Goal: Information Seeking & Learning: Find specific fact

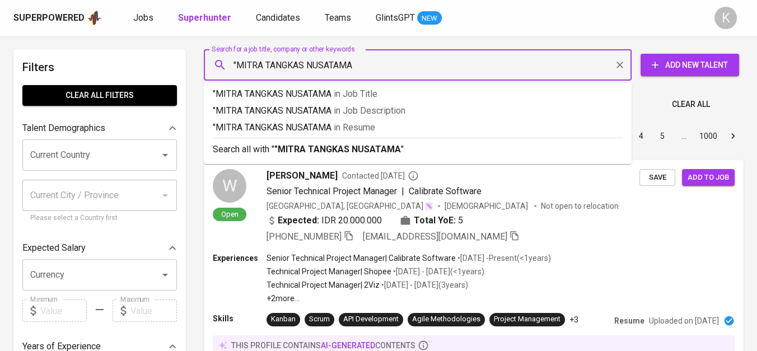
type input ""MITRA TANGKAS NUSATAMA""
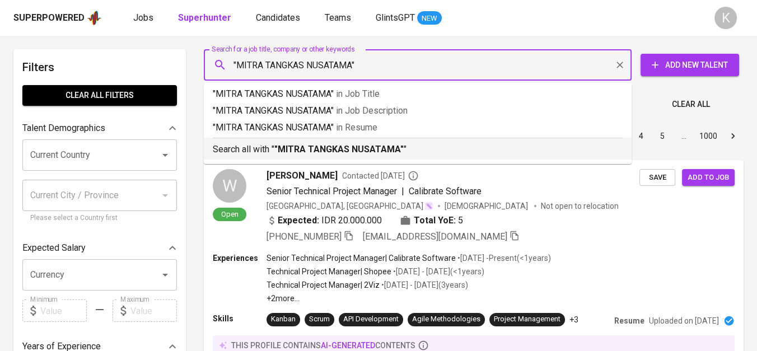
click at [364, 145] on b ""MITRA TANGKAS NUSATAMA"" at bounding box center [339, 149] width 129 height 11
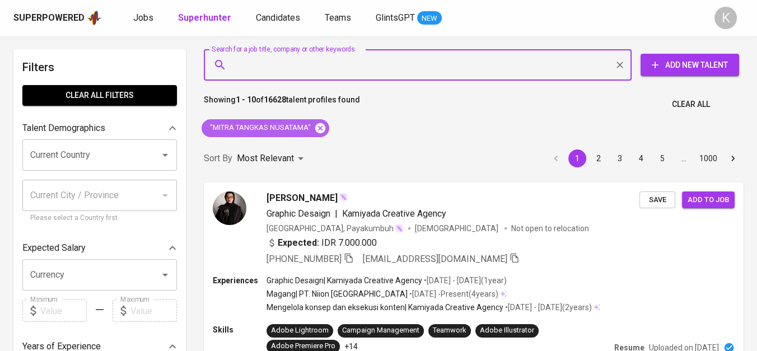
click at [323, 125] on icon at bounding box center [320, 128] width 10 height 10
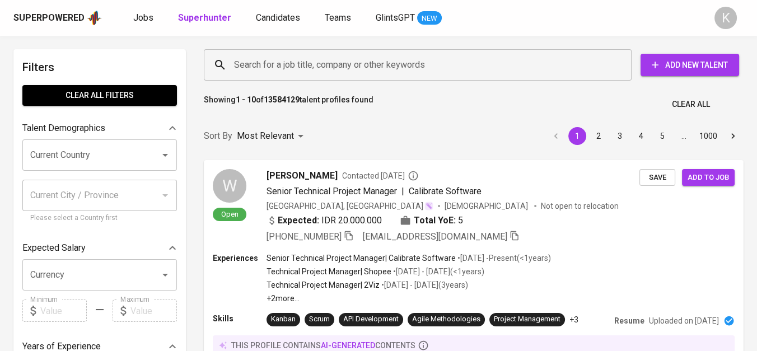
click at [327, 70] on input "Search for a job title, company or other keywords" at bounding box center [420, 64] width 379 height 21
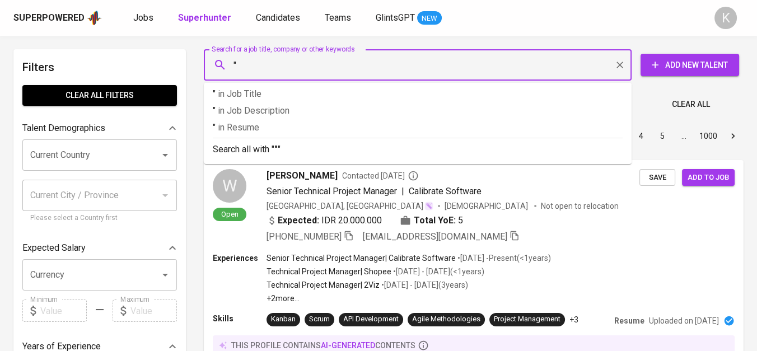
paste input "Atrya Swascipta Rekayasa"
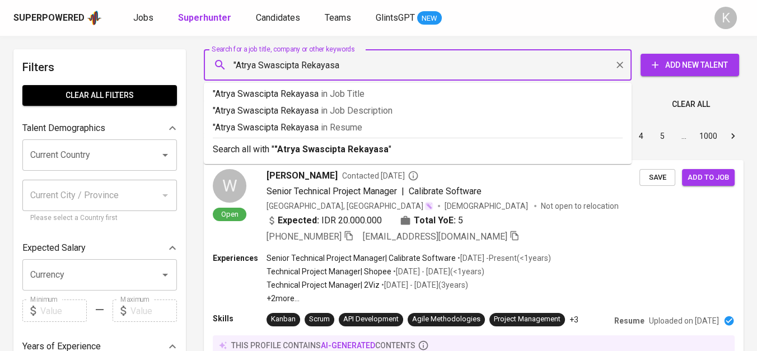
type input ""Atrya Swascipta Rekayasa""
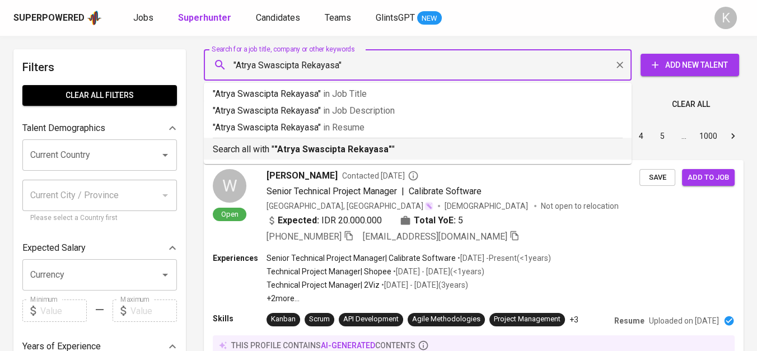
click at [351, 145] on b ""Atrya Swascipta Rekayasa"" at bounding box center [334, 149] width 118 height 11
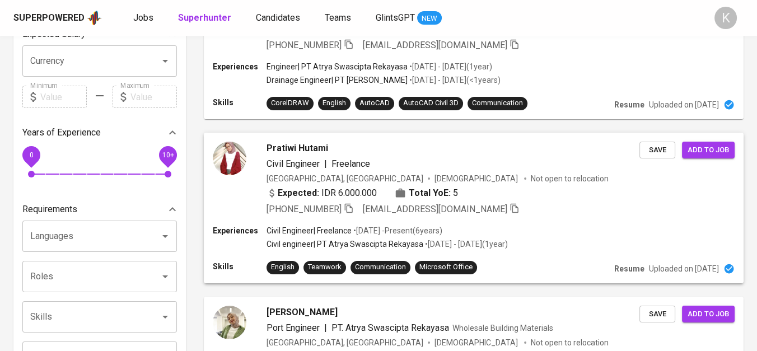
scroll to position [311, 0]
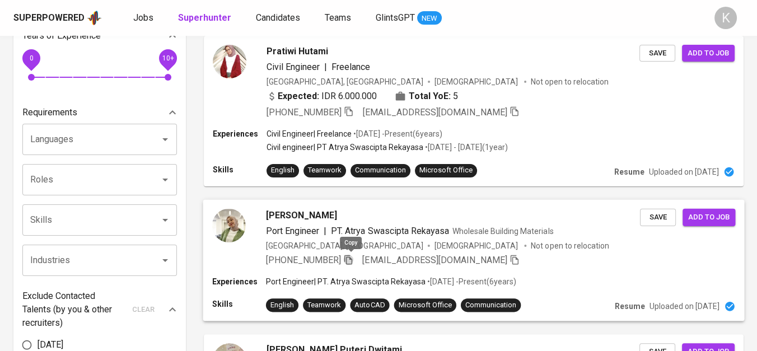
click at [348, 259] on icon "button" at bounding box center [349, 260] width 8 height 10
click at [351, 255] on icon "button" at bounding box center [348, 259] width 10 height 10
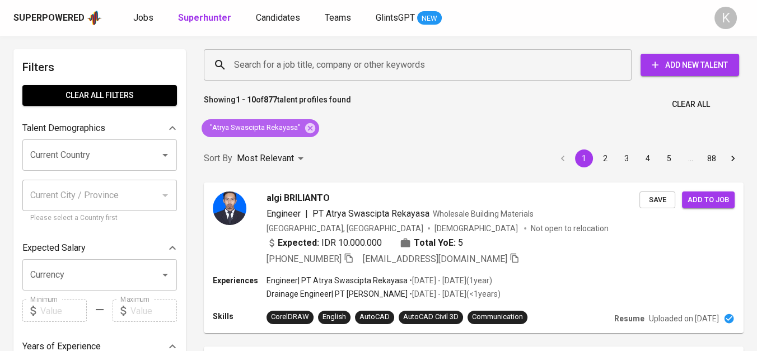
drag, startPoint x: 308, startPoint y: 129, endPoint x: 357, endPoint y: 0, distance: 138.0
click at [307, 129] on icon at bounding box center [310, 128] width 12 height 12
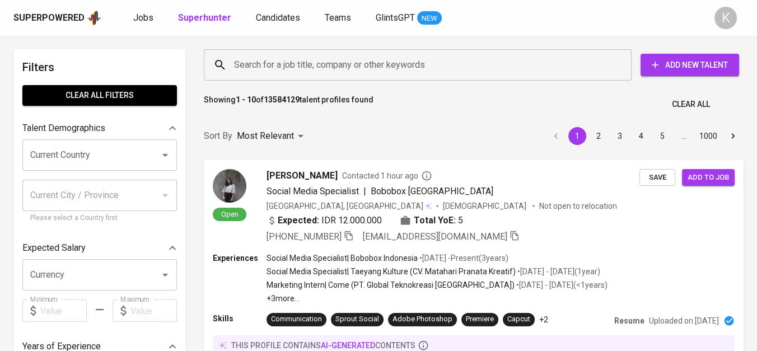
click at [314, 61] on input "Search for a job title, company or other keywords" at bounding box center [420, 64] width 379 height 21
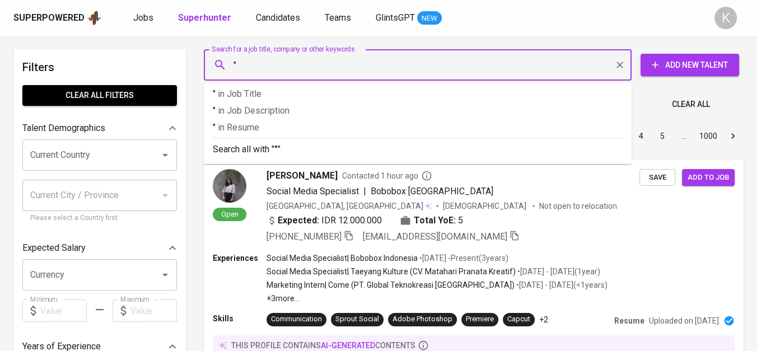
paste input "PRIMA KREASI PANEL"
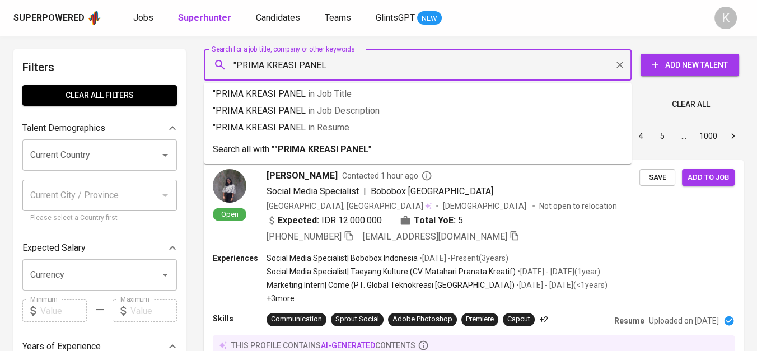
type input ""PRIMA KREASI PANEL""
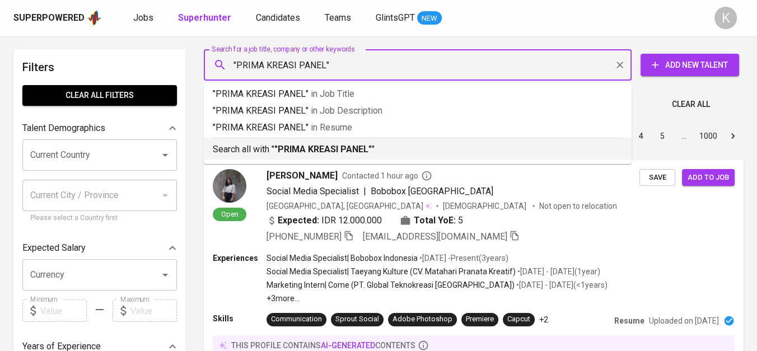
click at [350, 150] on b ""PRIMA KREASI PANEL"" at bounding box center [323, 149] width 97 height 11
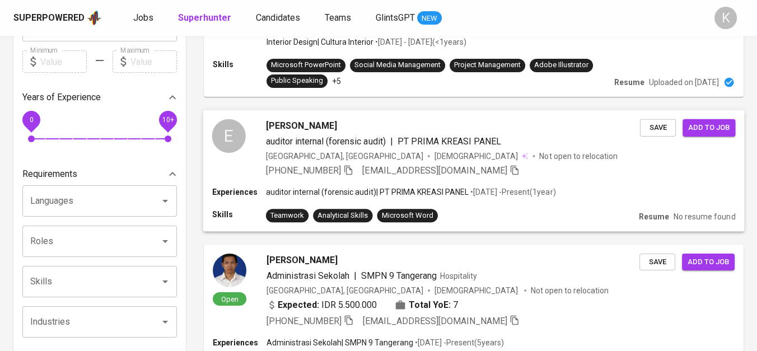
scroll to position [249, 0]
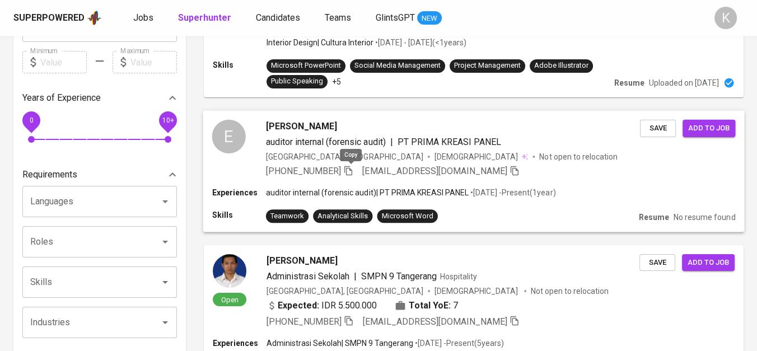
drag, startPoint x: 351, startPoint y: 171, endPoint x: 422, endPoint y: 174, distance: 71.8
click at [351, 171] on icon "button" at bounding box center [348, 170] width 10 height 10
click at [352, 169] on icon "button" at bounding box center [349, 171] width 8 height 10
